Goal: Task Accomplishment & Management: Manage account settings

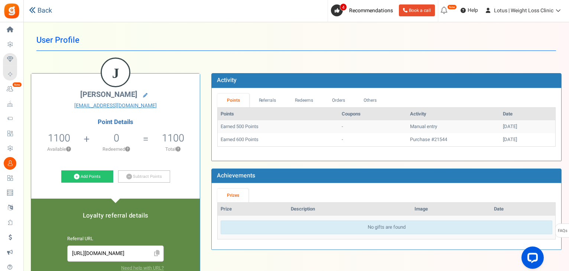
click at [42, 14] on link "Back" at bounding box center [40, 11] width 23 height 10
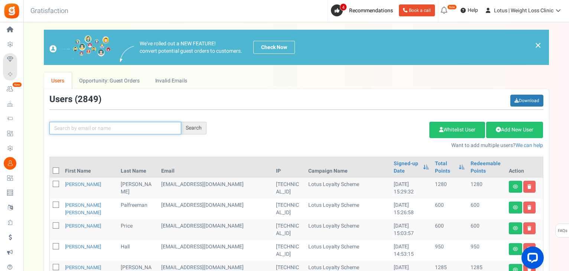
click at [118, 125] on input "text" at bounding box center [115, 128] width 132 height 13
paste input "[EMAIL_ADDRESS][DOMAIN_NAME]"
type input "[EMAIL_ADDRESS][DOMAIN_NAME]"
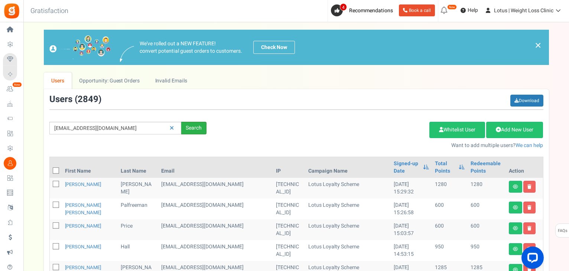
click at [197, 125] on div "Search" at bounding box center [193, 128] width 25 height 13
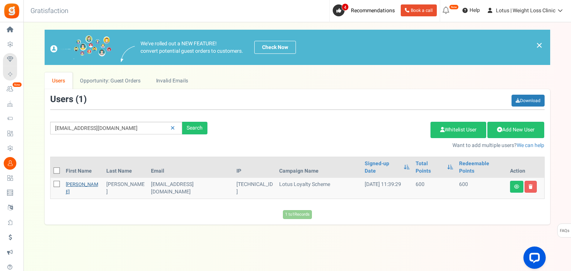
click at [70, 181] on link "[PERSON_NAME]" at bounding box center [82, 188] width 32 height 14
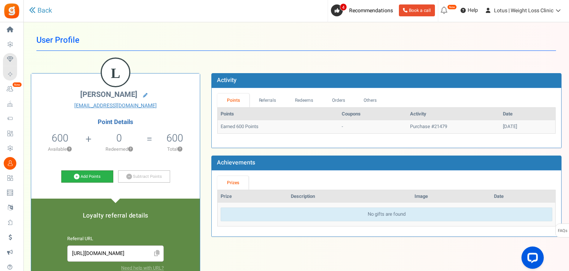
click at [91, 181] on link "Add Points" at bounding box center [87, 176] width 52 height 13
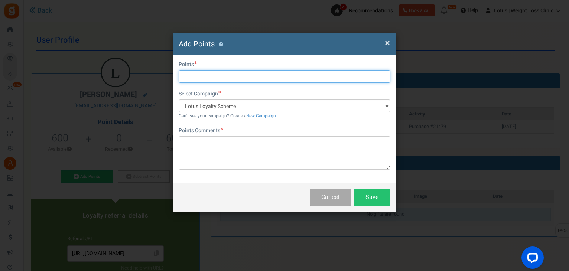
click at [200, 81] on input "text" at bounding box center [285, 76] width 212 height 13
type input "1000"
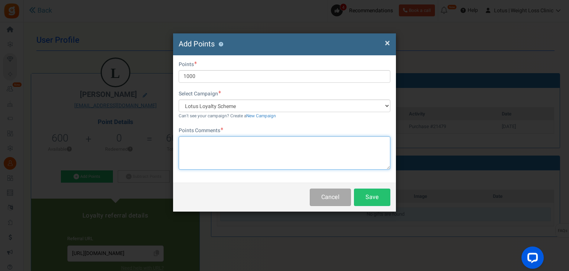
click at [204, 152] on textarea at bounding box center [285, 152] width 212 height 33
type textarea "Compensation for system error"
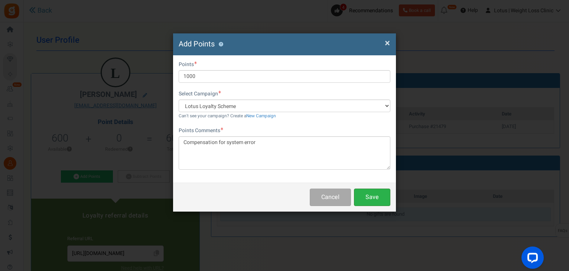
click at [371, 194] on button "Save" at bounding box center [372, 197] width 36 height 17
